Goal: Transaction & Acquisition: Purchase product/service

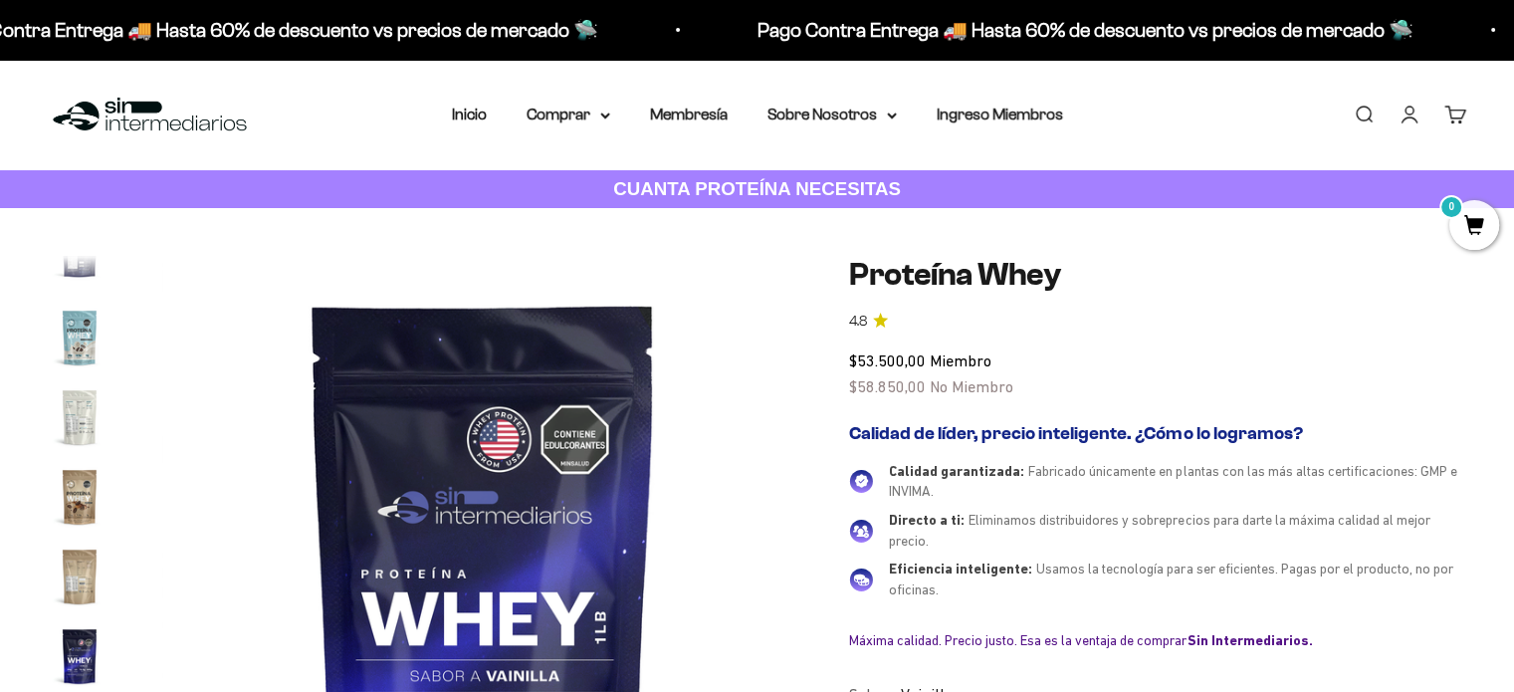
scroll to position [0, 11321]
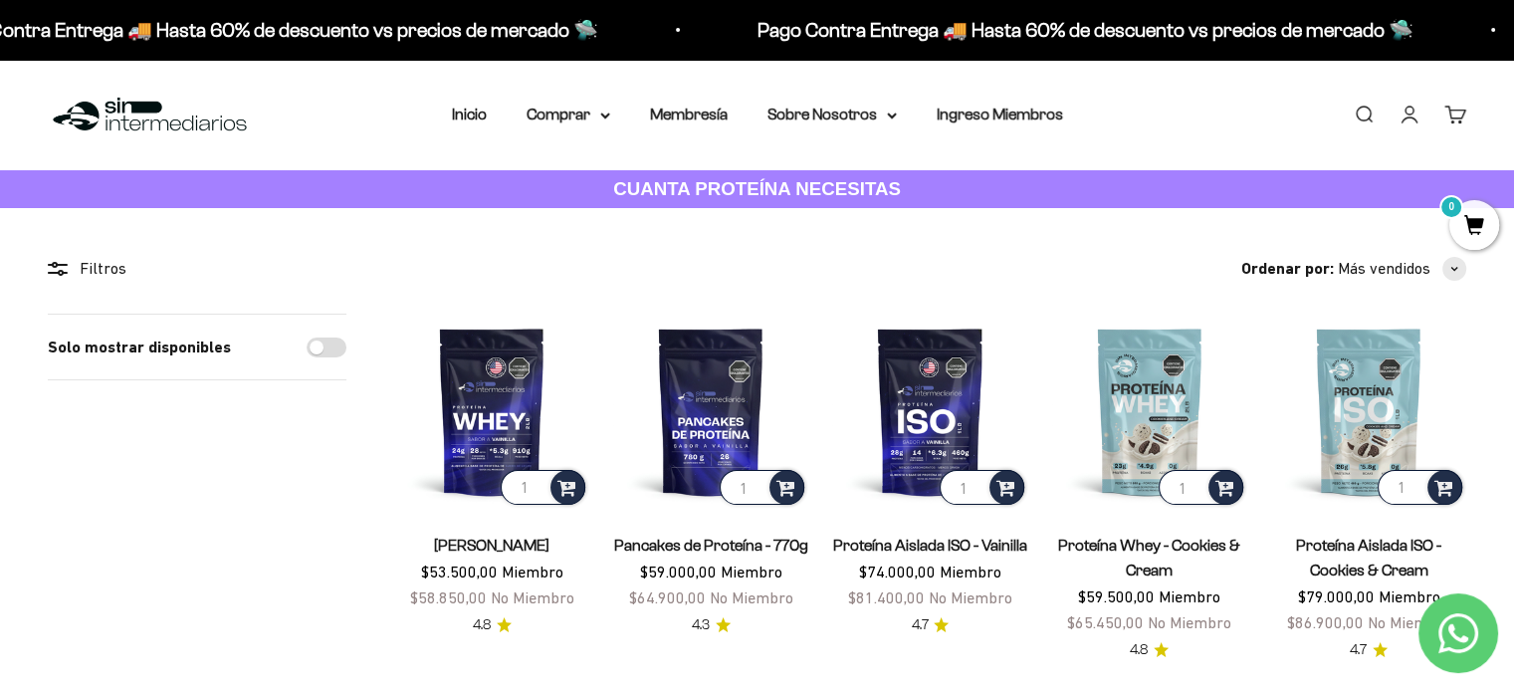
click at [1358, 107] on link "Buscar" at bounding box center [1363, 114] width 22 height 22
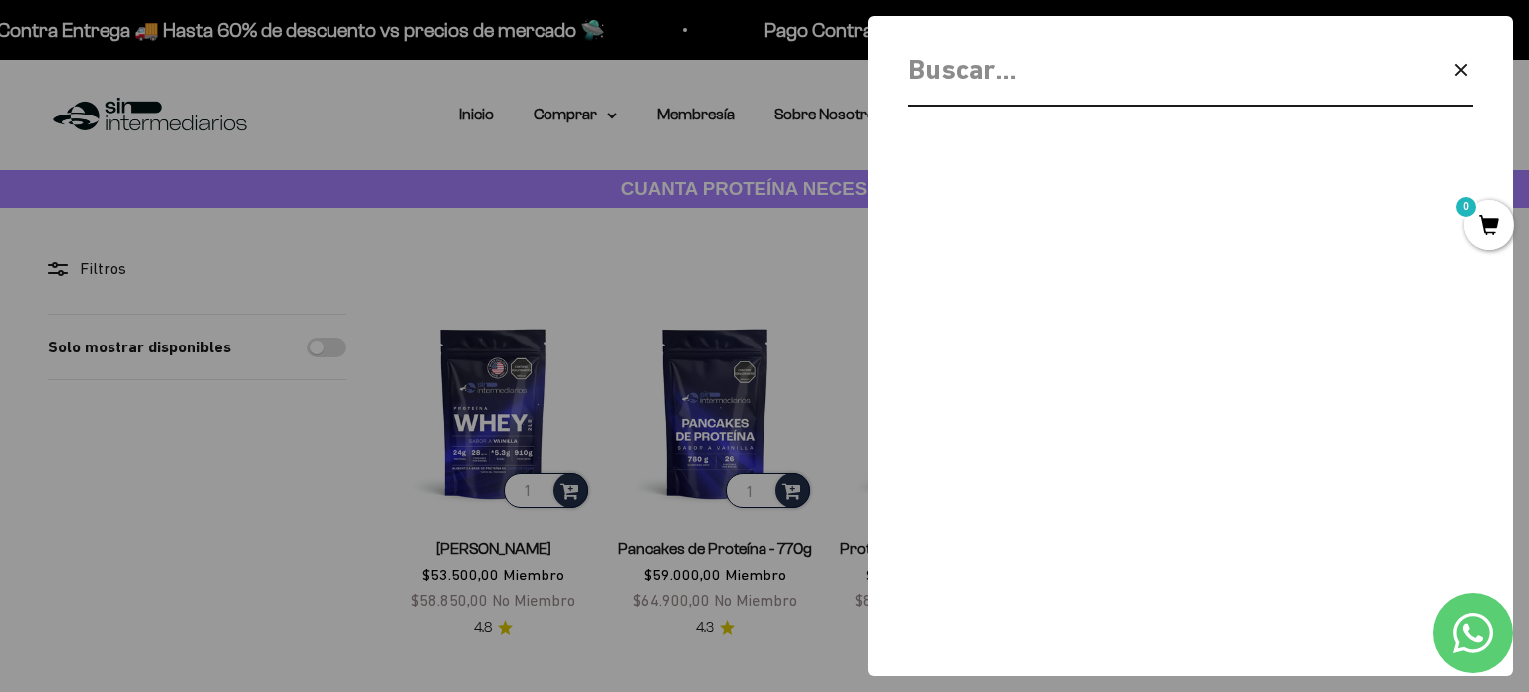
click at [1011, 84] on input "Buscar" at bounding box center [1139, 70] width 463 height 45
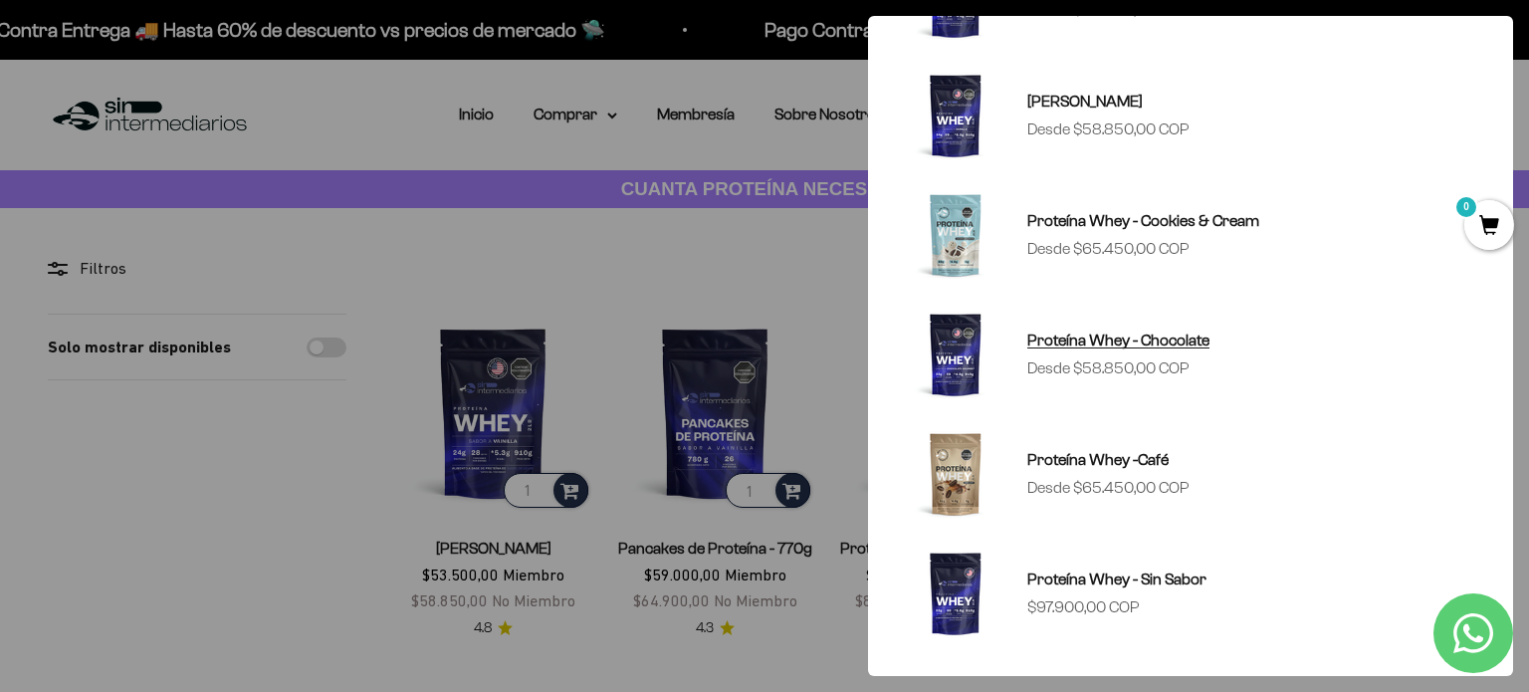
scroll to position [249, 0]
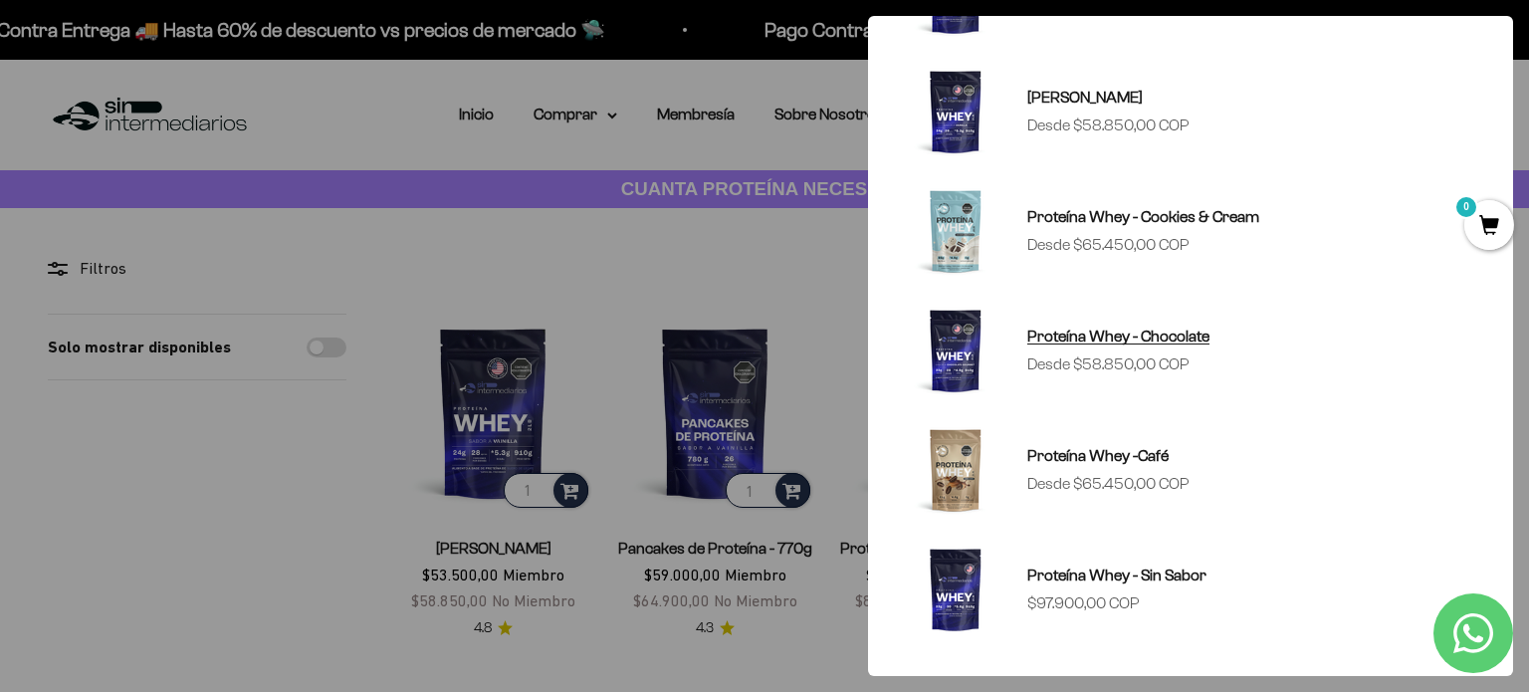
type input "whey"
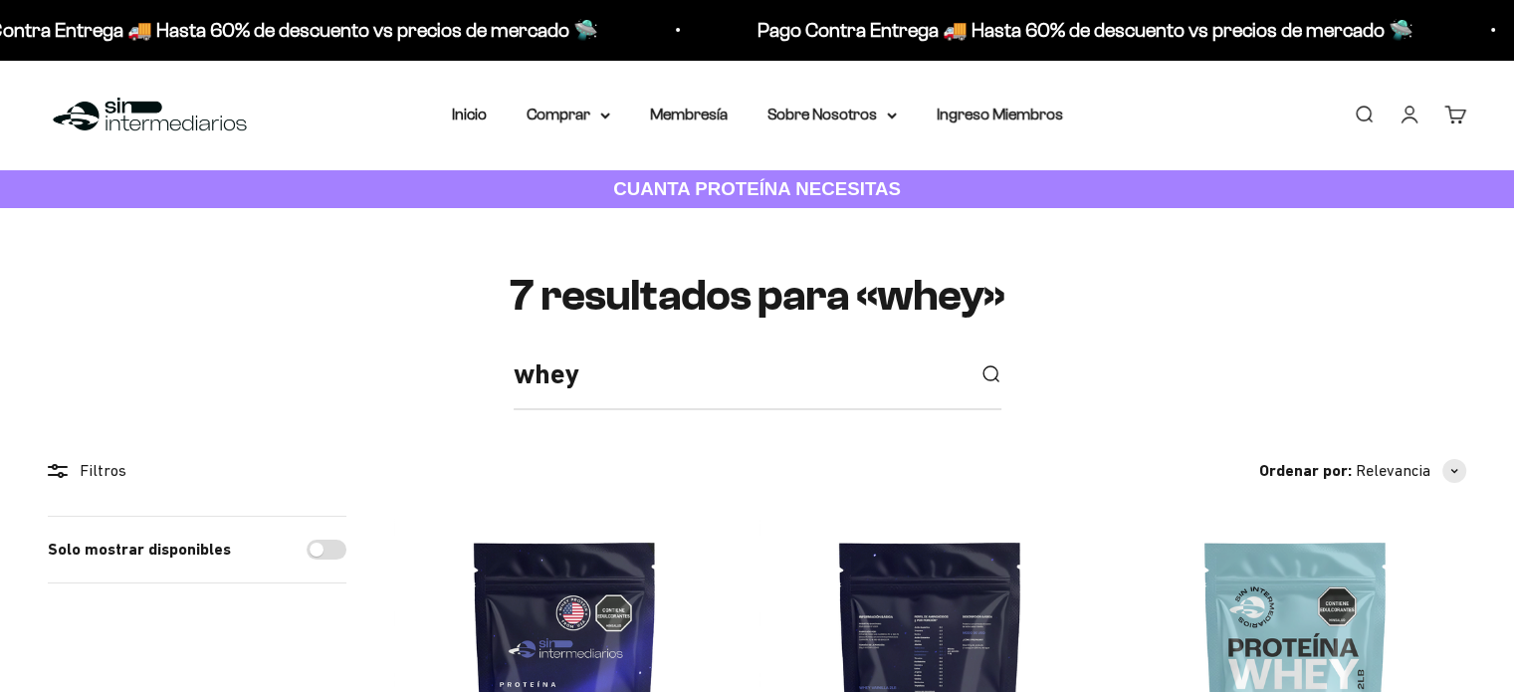
scroll to position [398, 0]
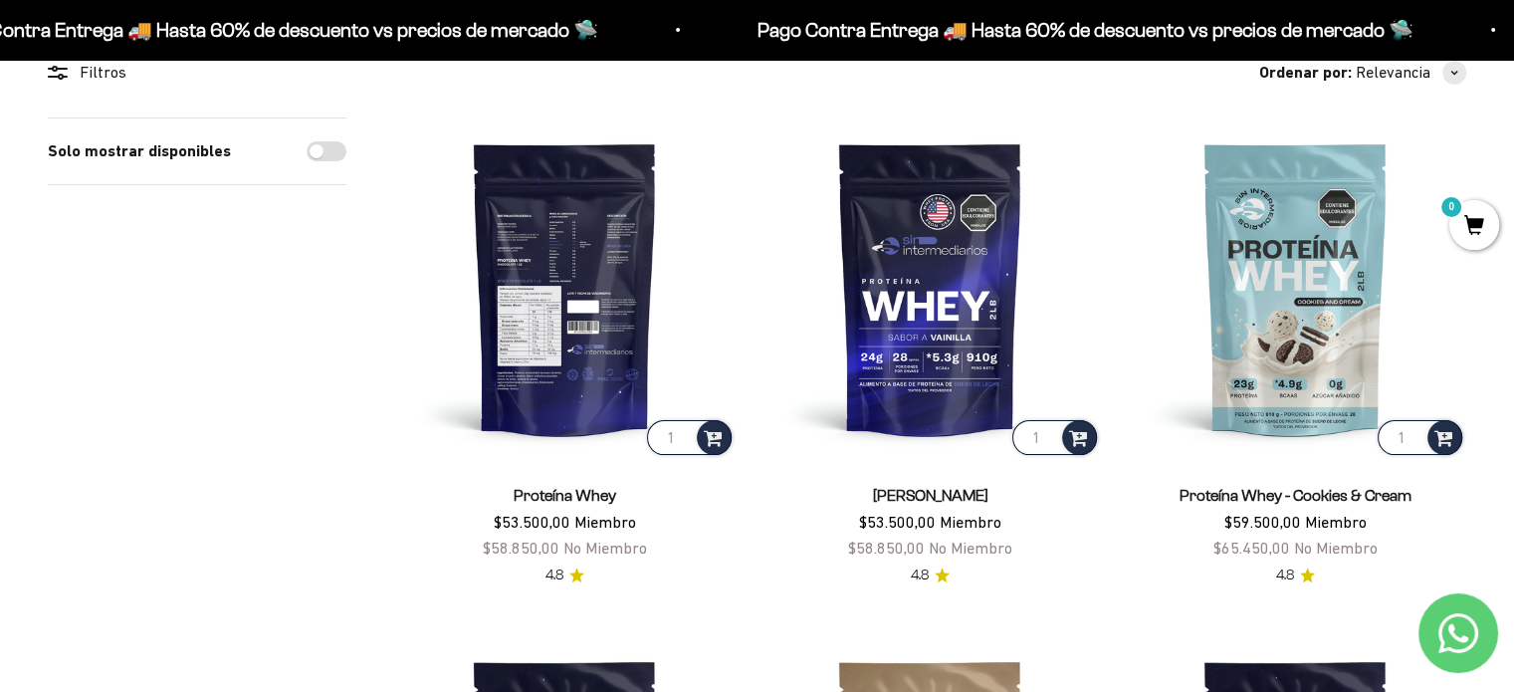
click at [608, 290] on img at bounding box center [564, 287] width 341 height 341
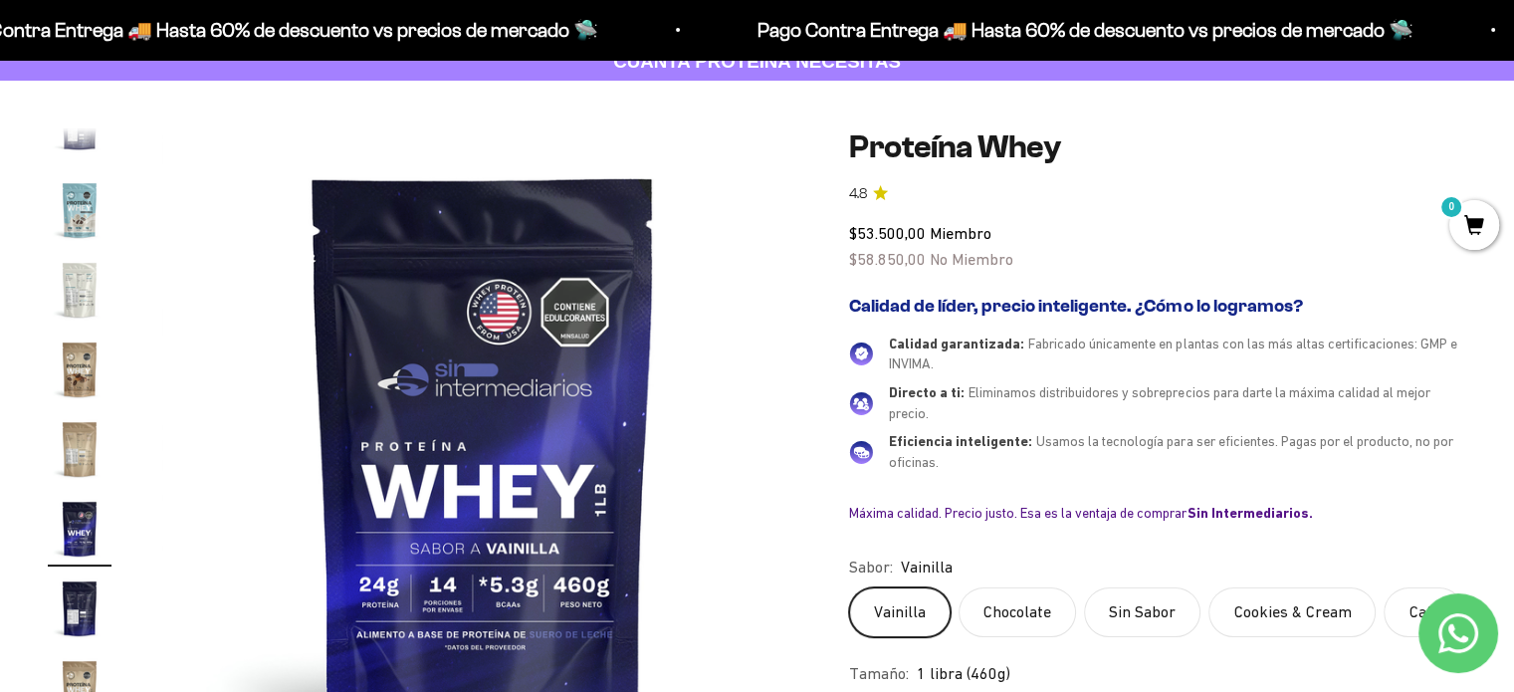
scroll to position [100, 0]
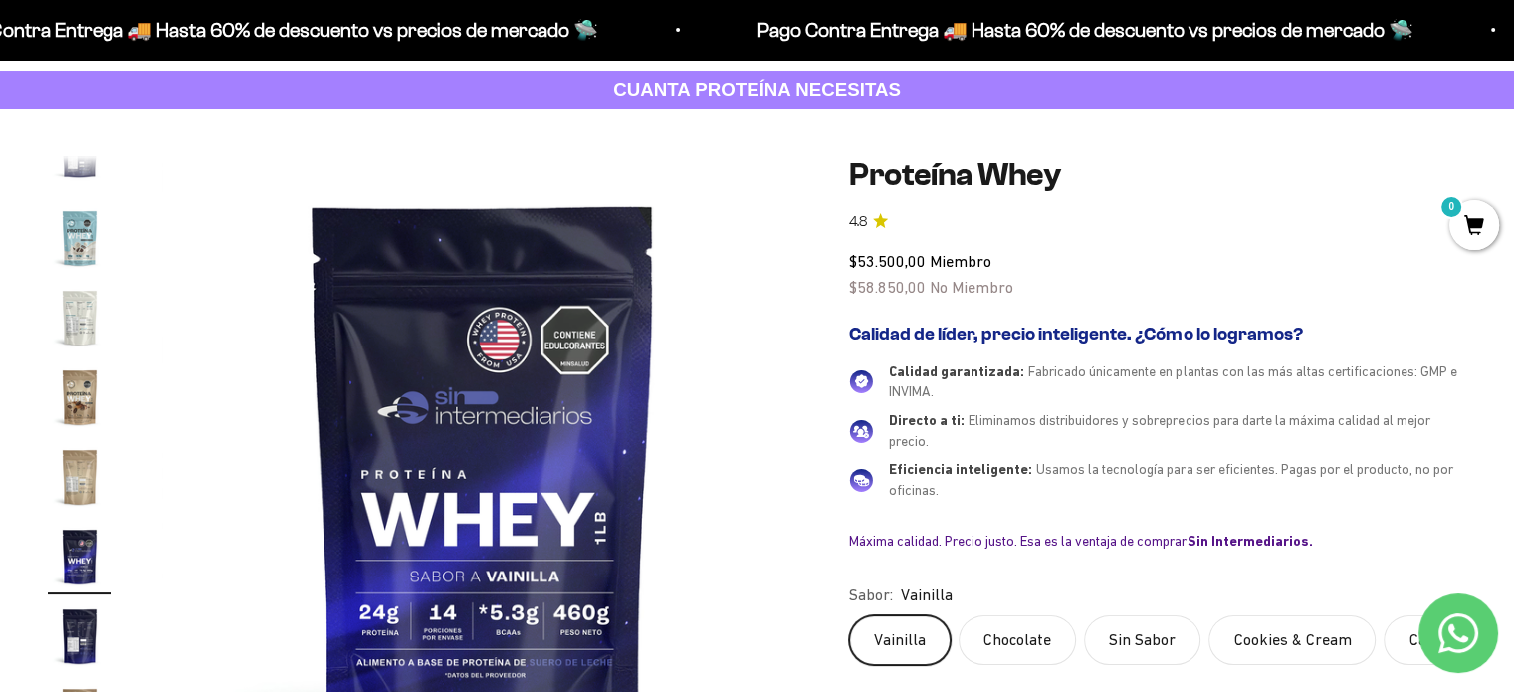
click at [70, 636] on img "Ir al artículo 19" at bounding box center [80, 636] width 64 height 64
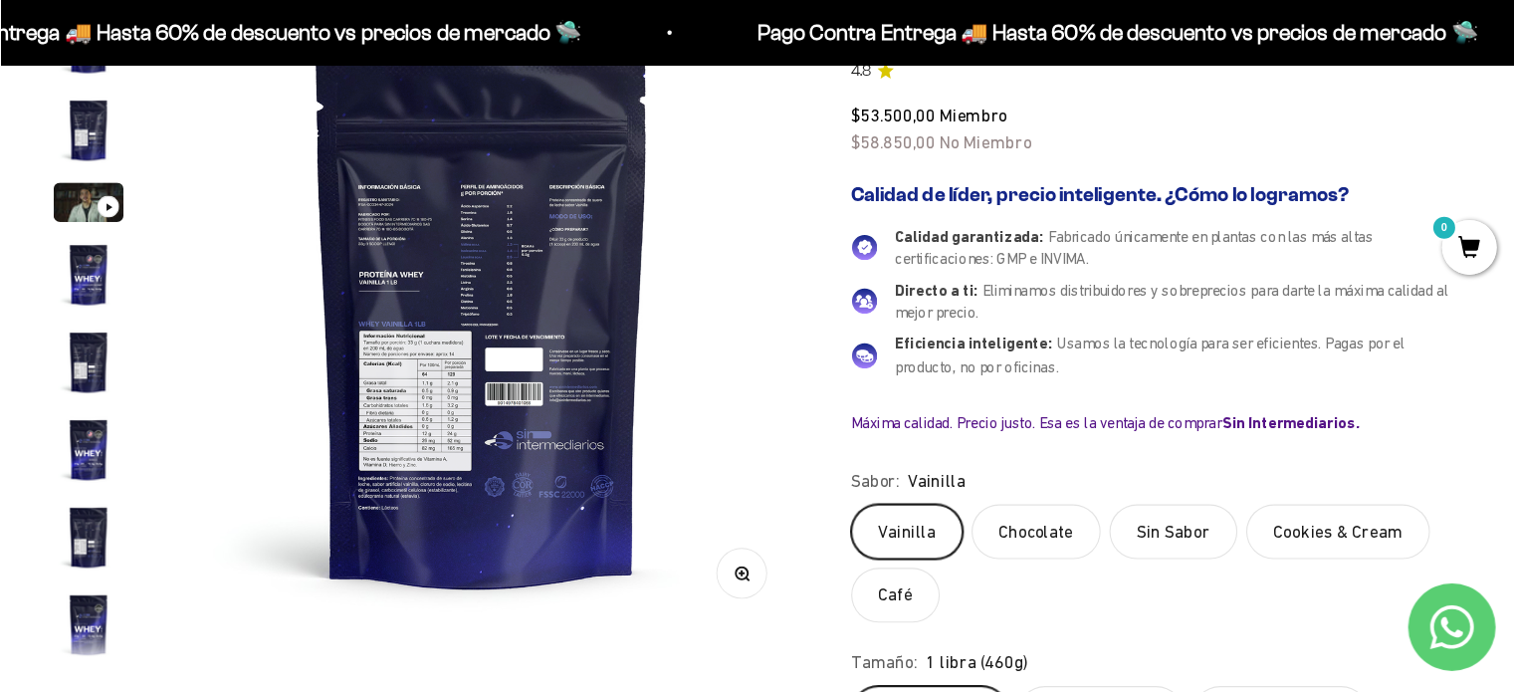
scroll to position [0, 11988]
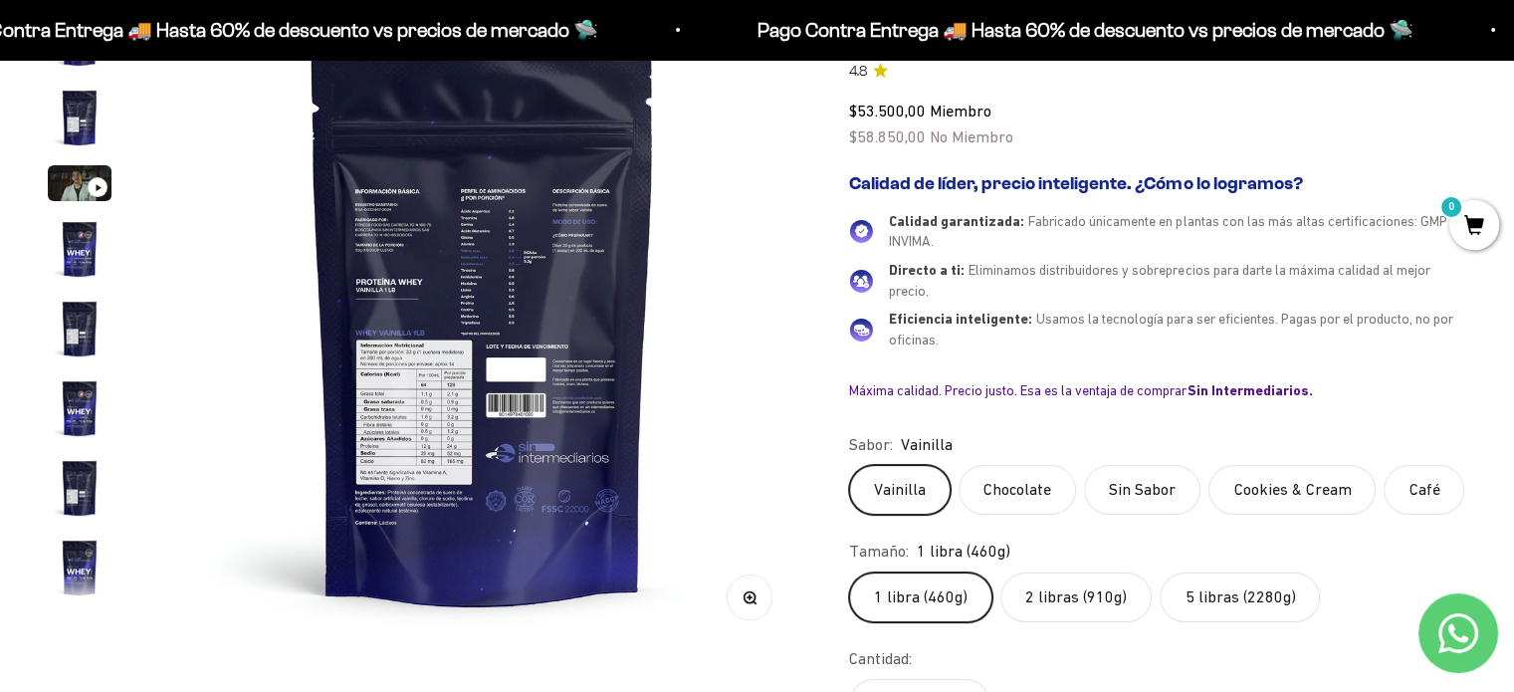
click at [1238, 482] on label "Cookies & Cream" at bounding box center [1291, 490] width 167 height 50
click at [849, 465] on input "Cookies & Cream" at bounding box center [848, 464] width 1 height 1
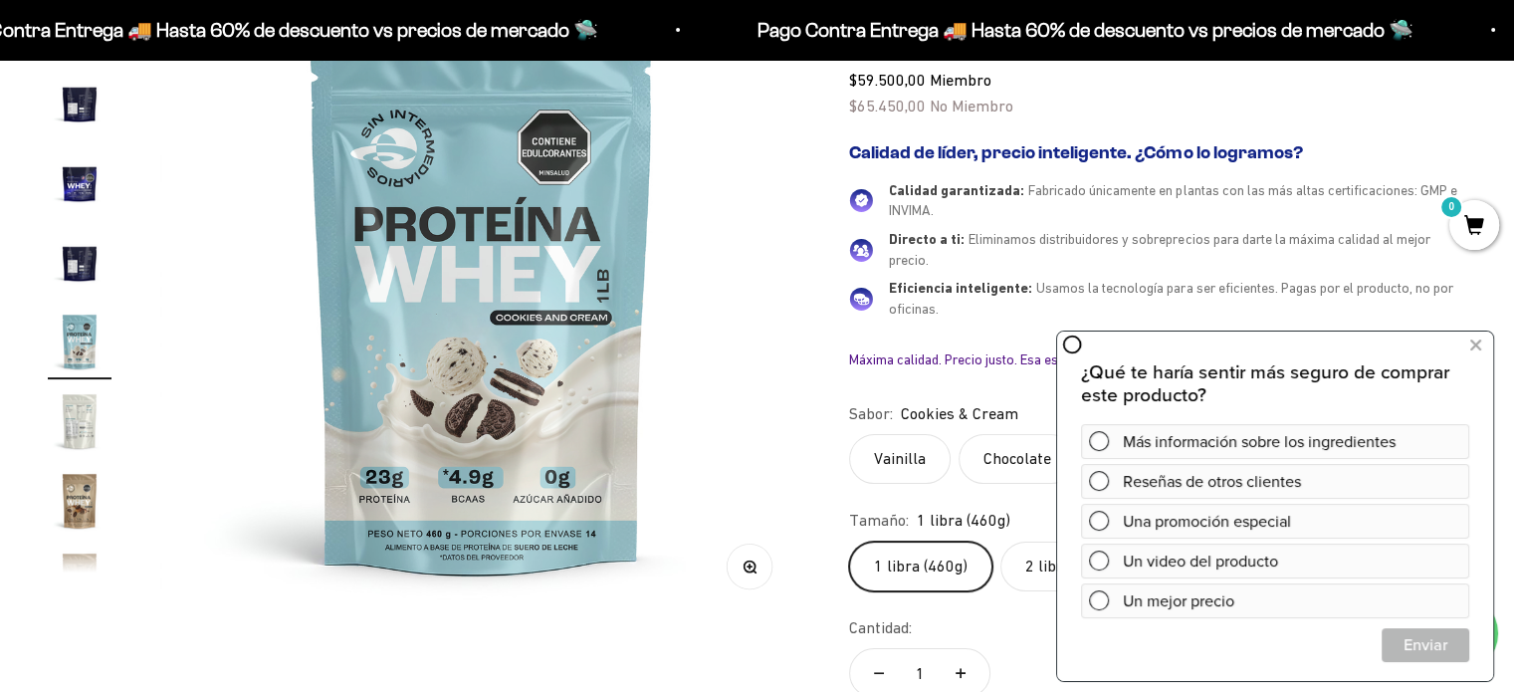
scroll to position [299, 0]
